Goal: Task Accomplishment & Management: Manage account settings

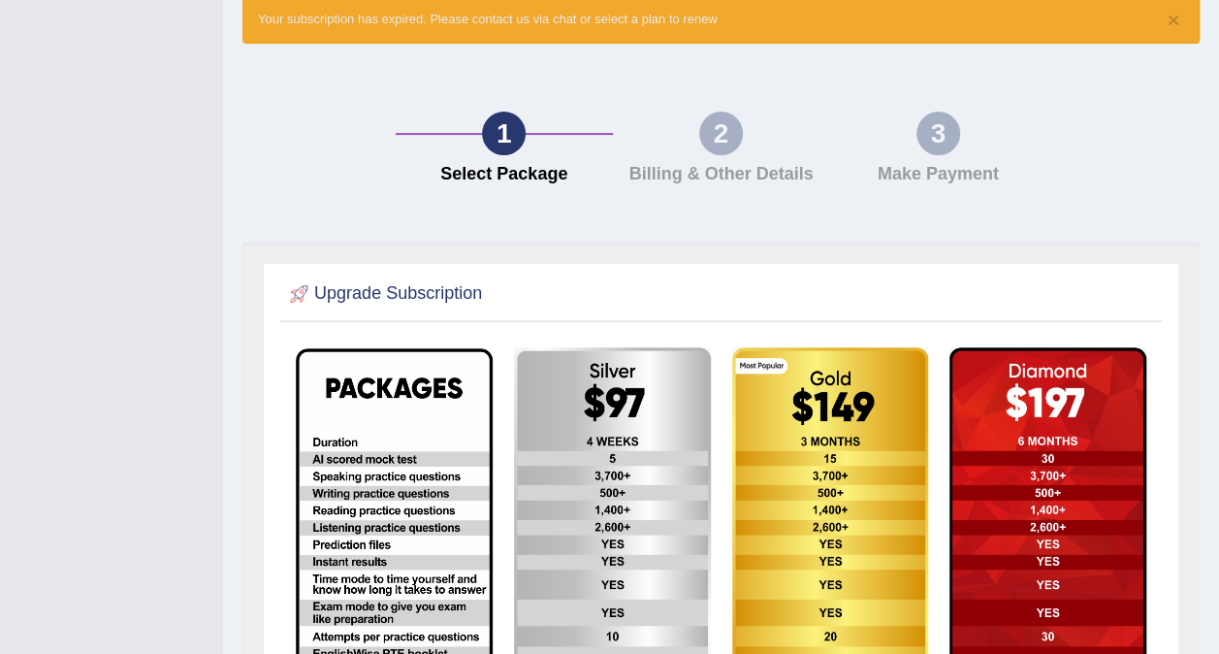
scroll to position [54, 0]
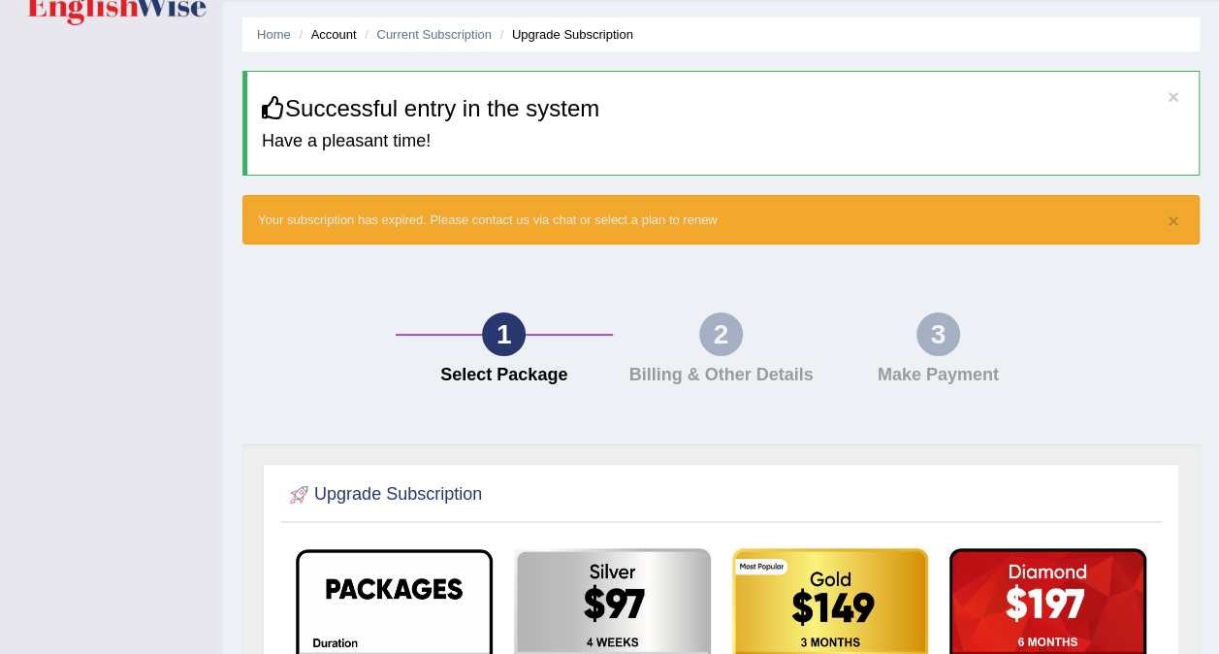
click at [709, 339] on div "2" at bounding box center [721, 334] width 44 height 44
click at [328, 33] on li "Account" at bounding box center [325, 34] width 62 height 18
click at [284, 39] on link "Home" at bounding box center [274, 34] width 34 height 15
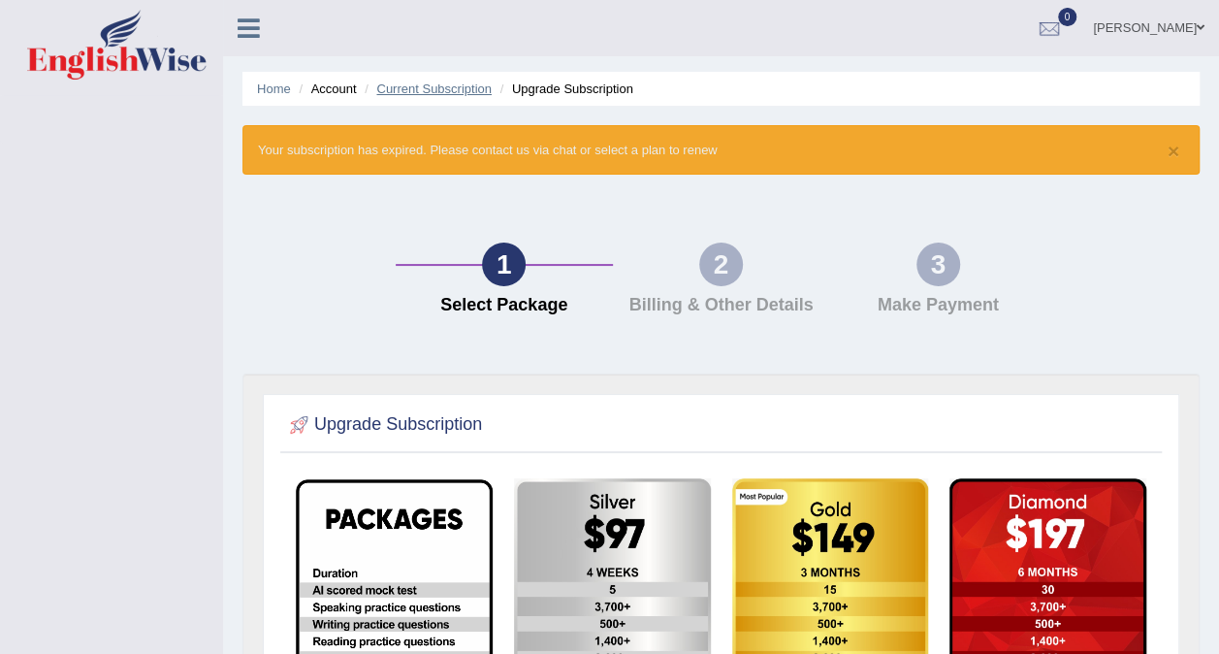
click at [460, 84] on link "Current Subscription" at bounding box center [433, 88] width 115 height 15
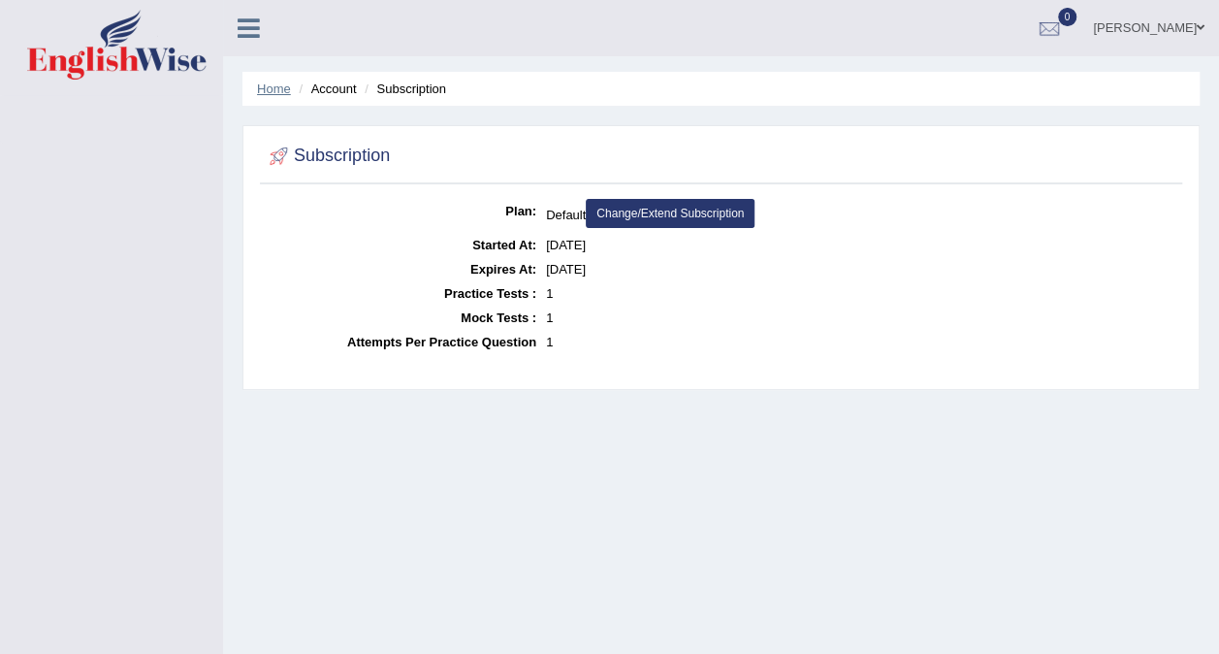
click at [277, 86] on link "Home" at bounding box center [274, 88] width 34 height 15
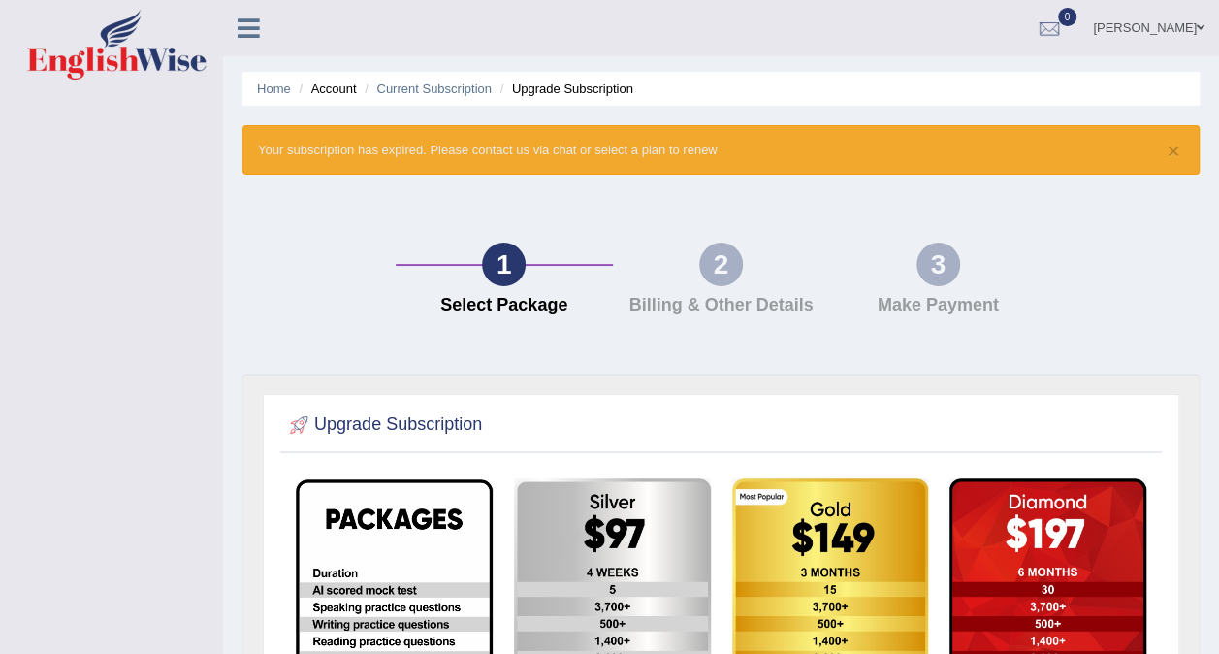
click at [249, 31] on icon at bounding box center [249, 28] width 22 height 25
